Goal: Download file/media

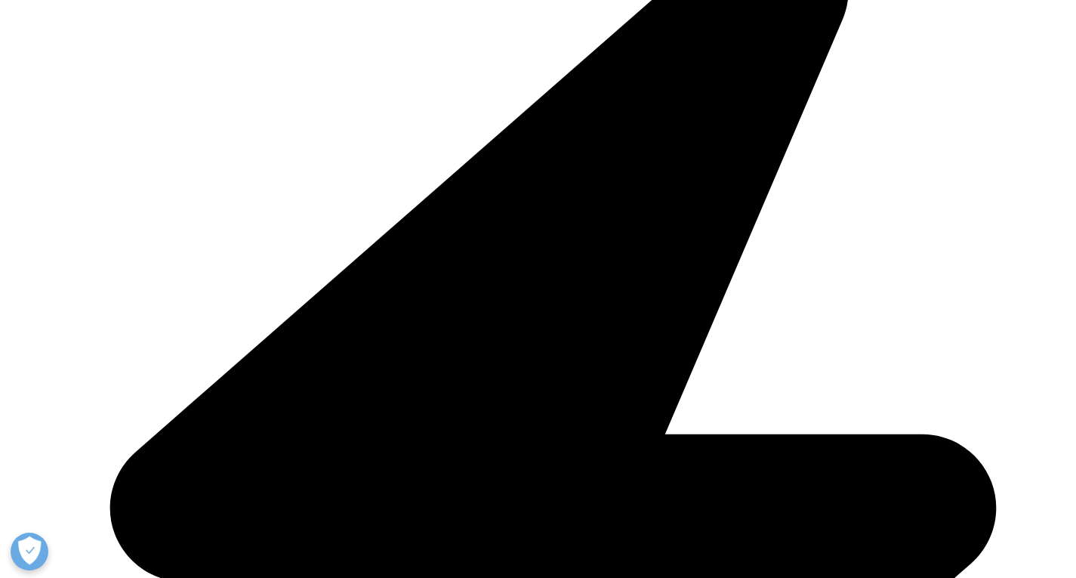
scroll to position [4079, 0]
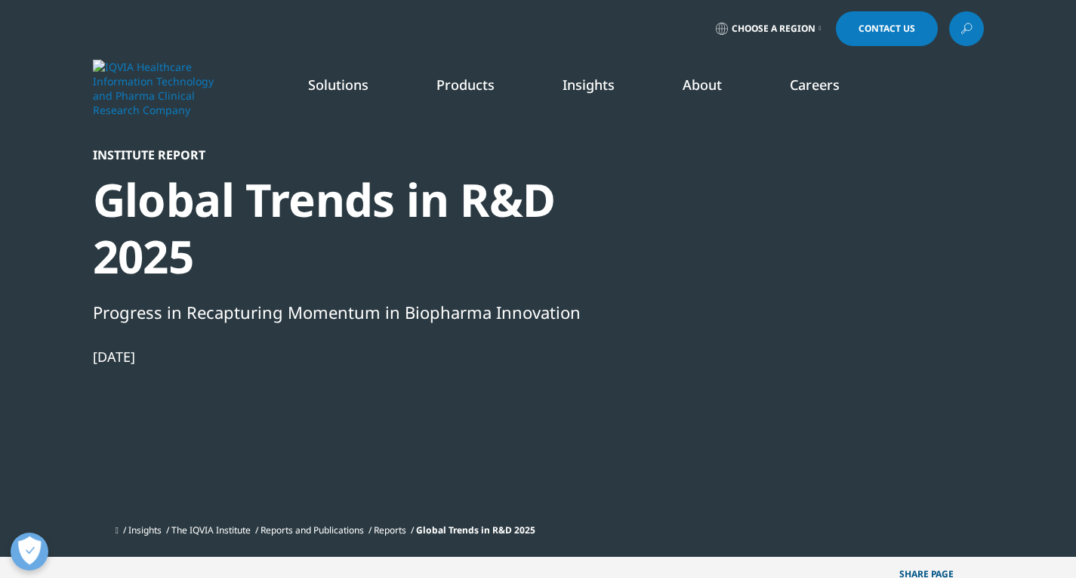
click at [907, 422] on div at bounding box center [839, 317] width 292 height 340
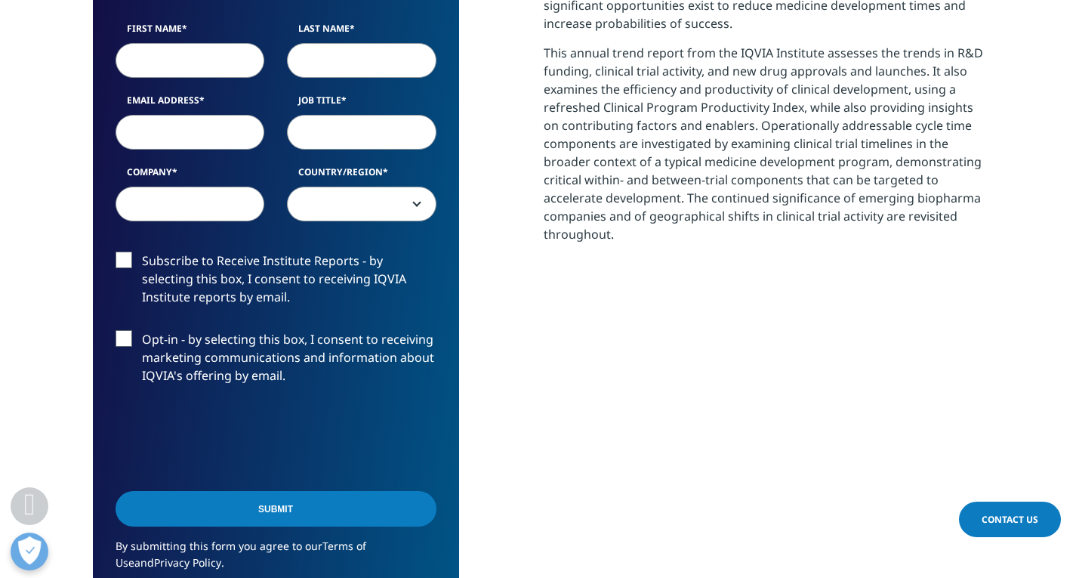
scroll to position [755, 0]
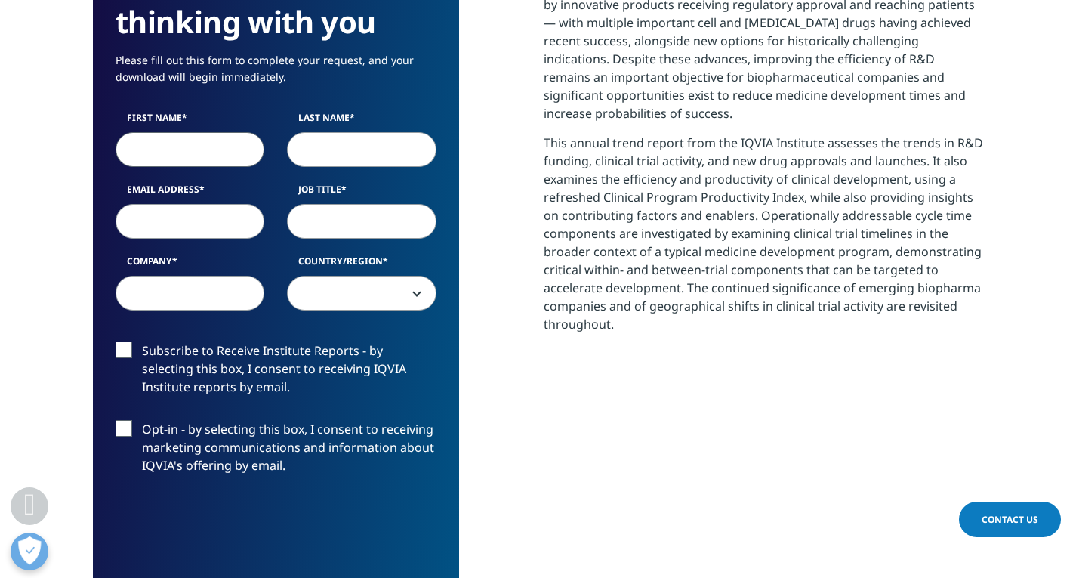
click at [143, 156] on input "First Name" at bounding box center [191, 149] width 150 height 35
type input "[PERSON_NAME]"
type input "[EMAIL_ADDRESS][DOMAIN_NAME]"
type input "Shift Bioscience"
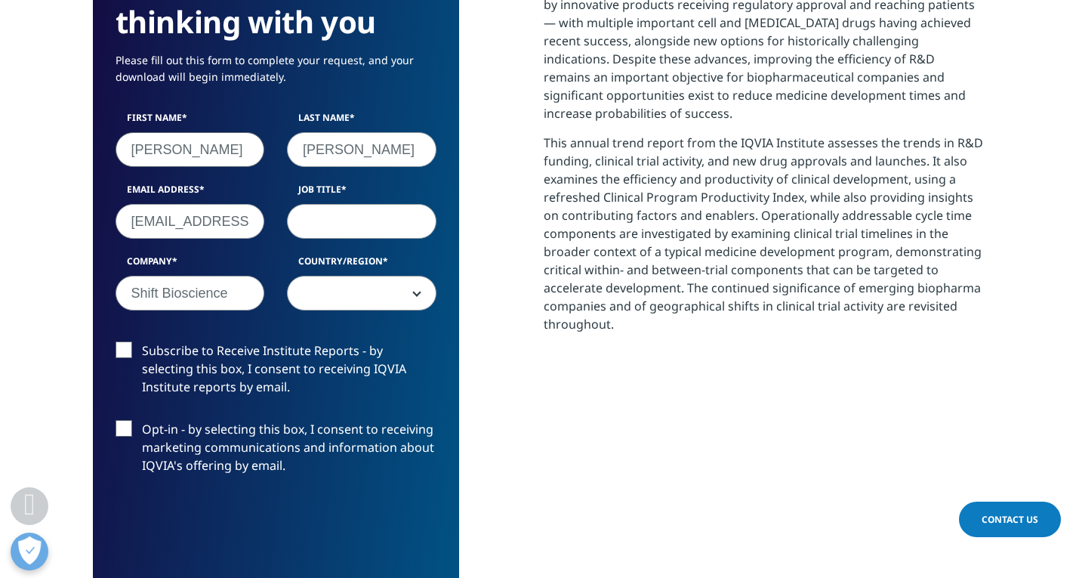
select select "Canada"
click at [338, 222] on input "Job Title" at bounding box center [362, 221] width 150 height 35
click at [190, 295] on input "Shift Bioscience" at bounding box center [191, 293] width 150 height 35
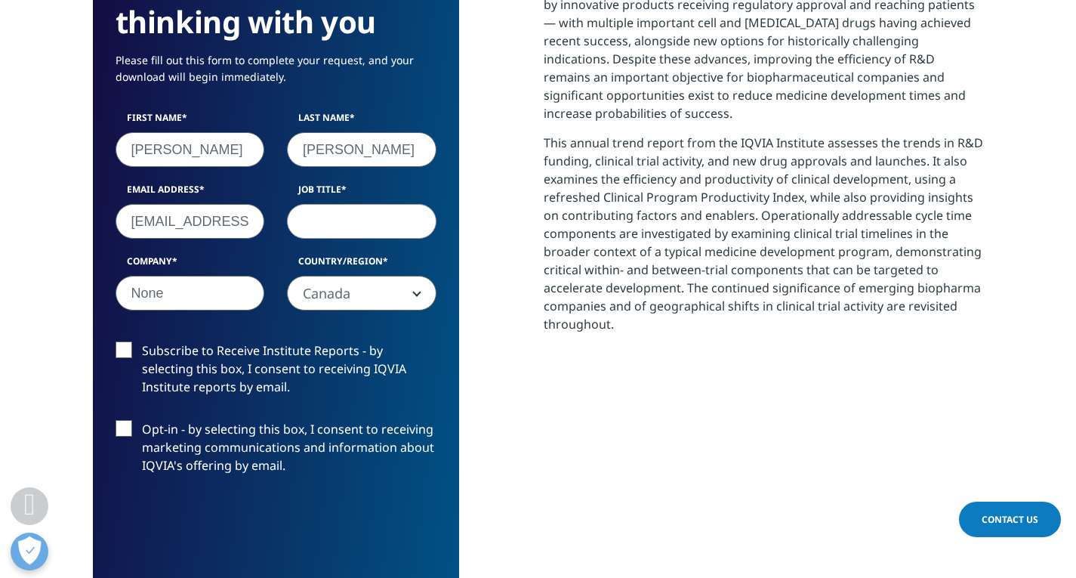
type input "None"
click at [314, 235] on input "Job Title" at bounding box center [362, 221] width 150 height 35
type input "Scientist"
click at [118, 346] on label "Subscribe to Receive Institute Reports - by selecting this box, I consent to re…" at bounding box center [276, 372] width 321 height 63
click at [142, 341] on input "Subscribe to Receive Institute Reports - by selecting this box, I consent to re…" at bounding box center [142, 341] width 0 height 0
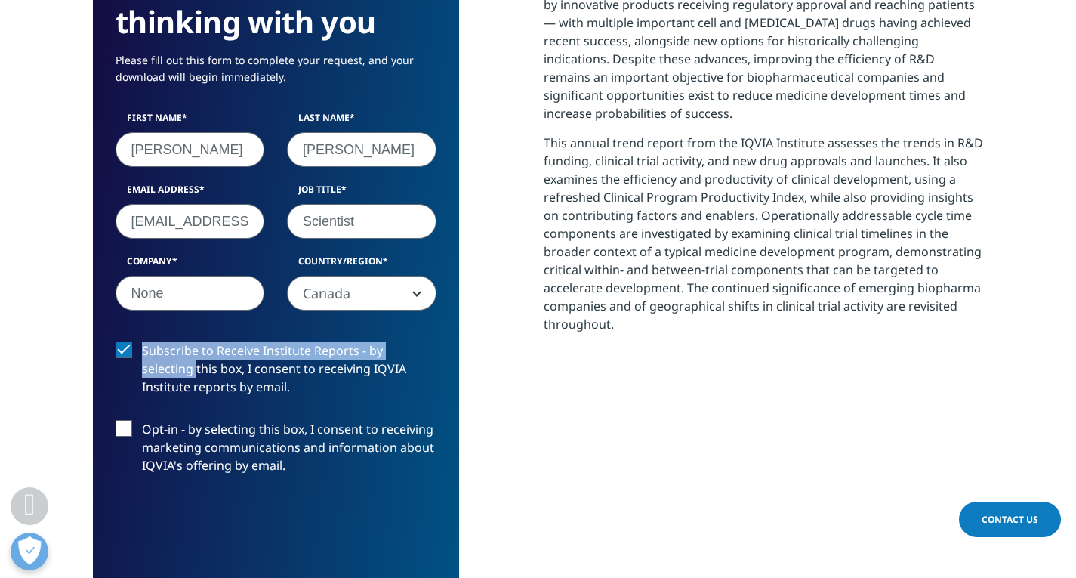
drag, startPoint x: 126, startPoint y: 351, endPoint x: 125, endPoint y: 367, distance: 15.9
click at [125, 367] on label "Subscribe to Receive Institute Reports - by selecting this box, I consent to re…" at bounding box center [276, 372] width 321 height 63
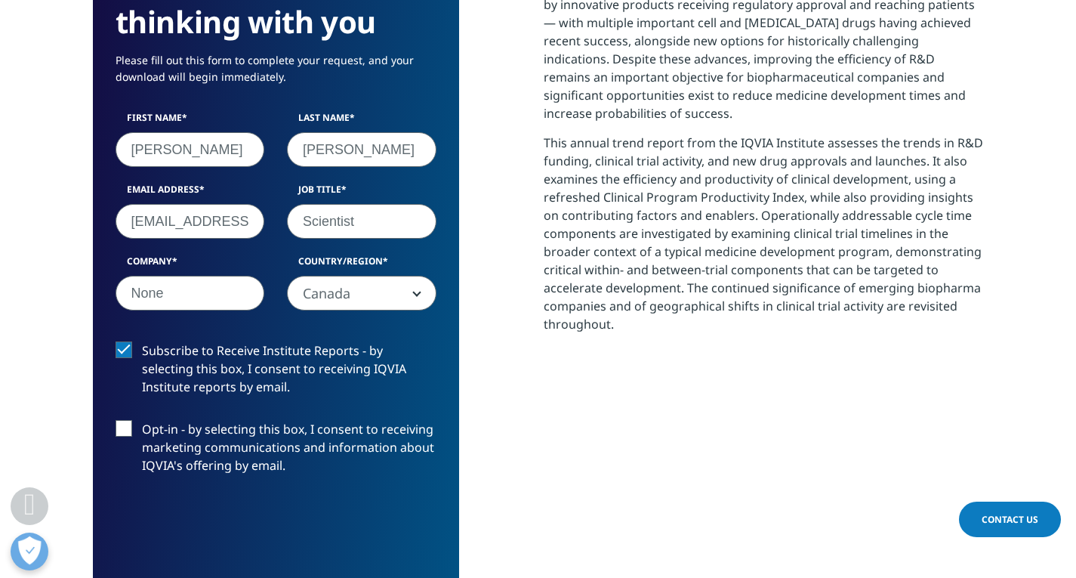
click at [131, 350] on label "Subscribe to Receive Institute Reports - by selecting this box, I consent to re…" at bounding box center [276, 372] width 321 height 63
click at [142, 341] on input "Subscribe to Receive Institute Reports - by selecting this box, I consent to re…" at bounding box center [142, 341] width 0 height 0
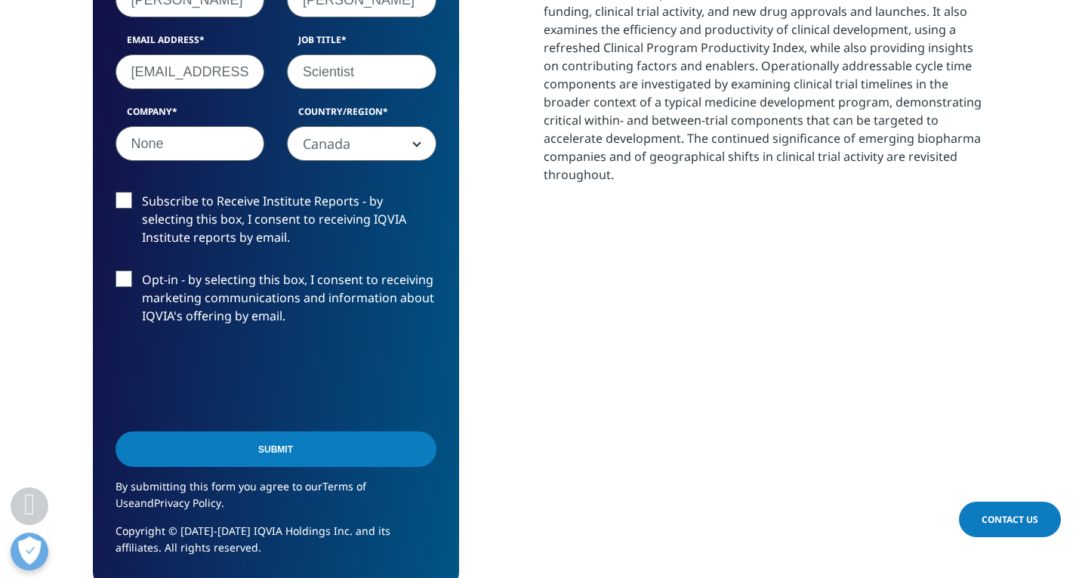
scroll to position [907, 0]
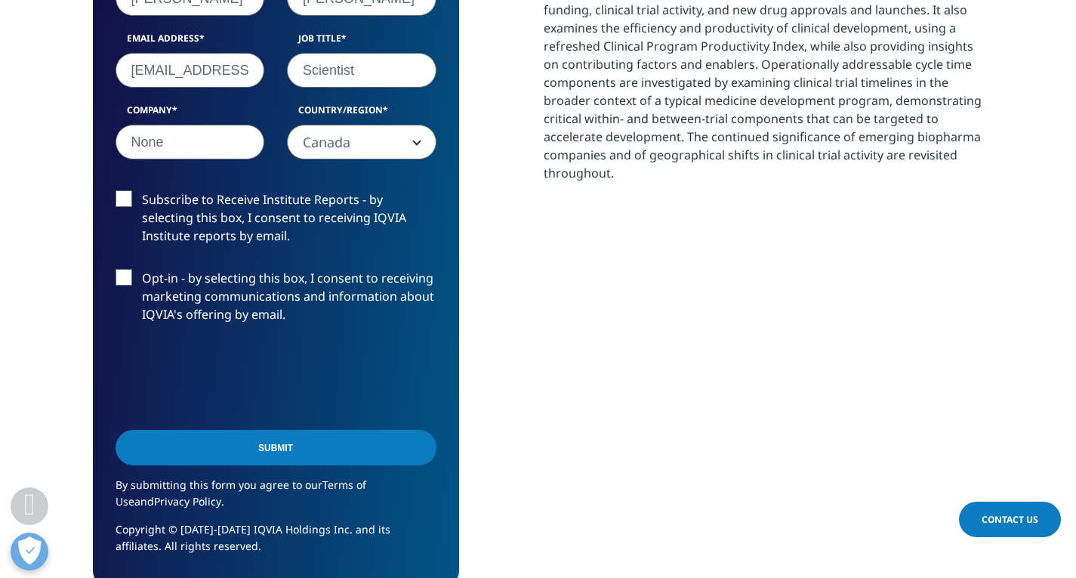
click at [241, 467] on div "Submit" at bounding box center [276, 449] width 321 height 54
click at [237, 455] on input "Submit" at bounding box center [276, 448] width 321 height 36
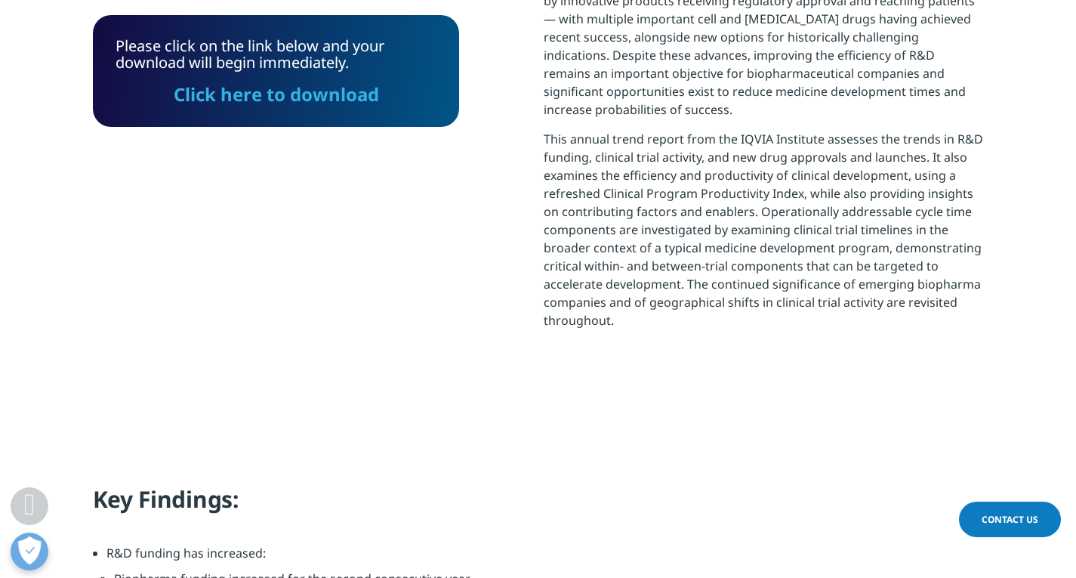
scroll to position [758, 0]
click at [273, 98] on link "Click here to download" at bounding box center [276, 94] width 205 height 25
